Goal: Task Accomplishment & Management: Manage account settings

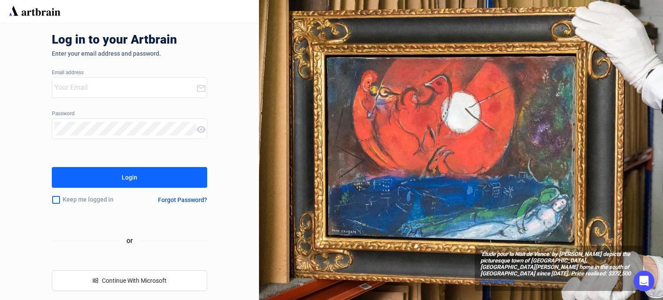
type input "[PERSON_NAME][EMAIL_ADDRESS][DOMAIN_NAME]"
click at [144, 182] on button "Login" at bounding box center [129, 177] width 155 height 21
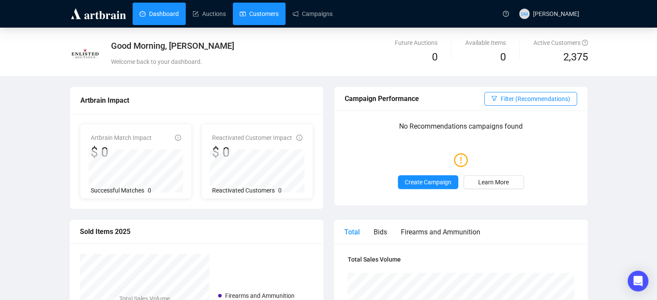
click at [249, 10] on link "Customers" at bounding box center [259, 14] width 39 height 22
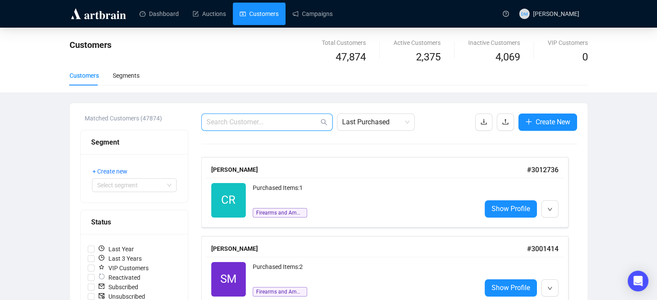
click at [256, 121] on input "text" at bounding box center [262, 122] width 112 height 10
type input "[PERSON_NAME]"
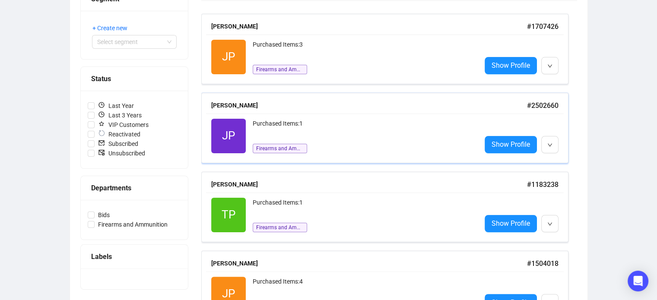
scroll to position [216, 0]
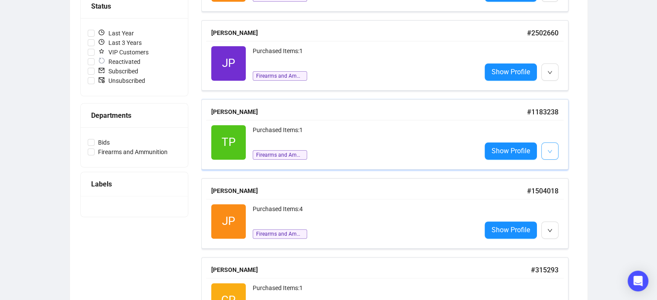
click at [555, 146] on button "button" at bounding box center [549, 150] width 17 height 17
click at [557, 183] on li "Delete" at bounding box center [561, 183] width 37 height 14
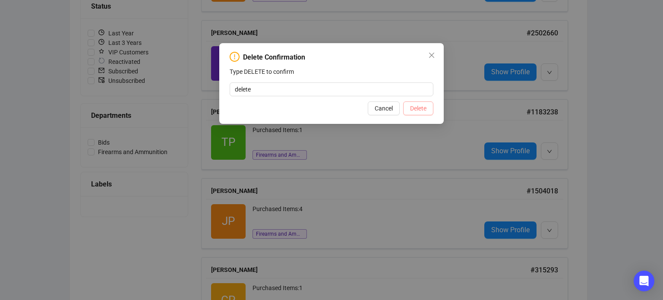
type input "delete"
click at [415, 108] on span "Delete" at bounding box center [418, 108] width 16 height 9
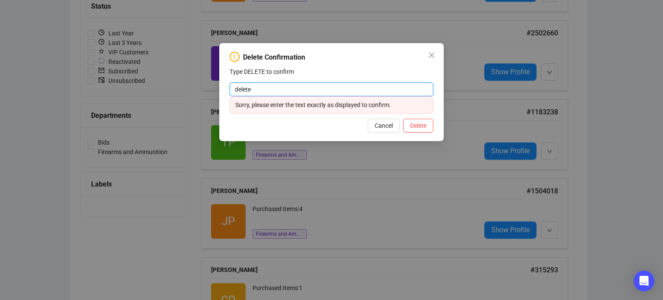
click at [301, 95] on input "delete" at bounding box center [332, 89] width 204 height 14
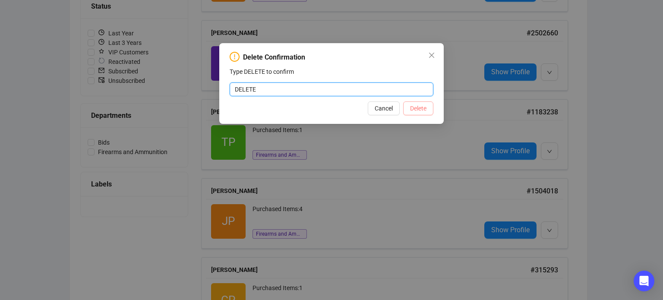
type input "DELETE"
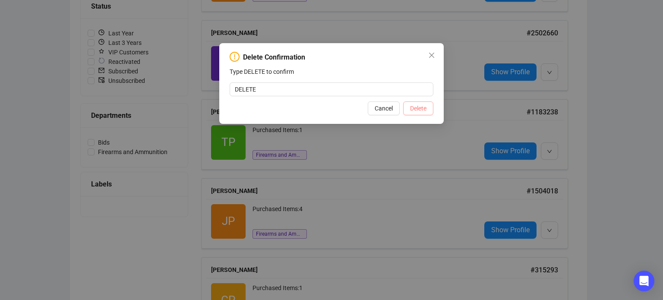
click at [429, 106] on button "Delete" at bounding box center [418, 108] width 30 height 14
